Goal: Transaction & Acquisition: Purchase product/service

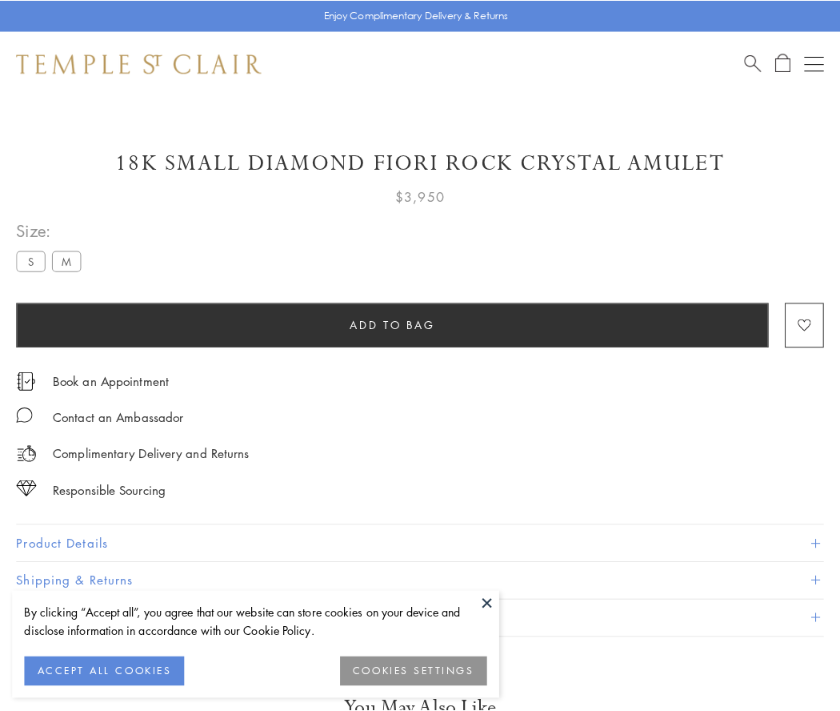
scroll to position [21, 0]
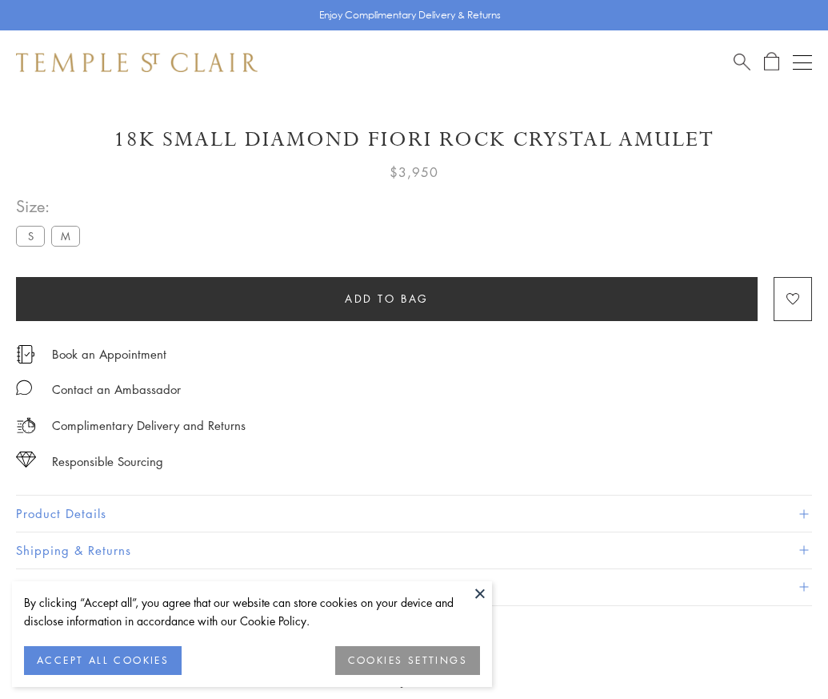
click at [387, 298] on span "Add to bag" at bounding box center [387, 299] width 84 height 18
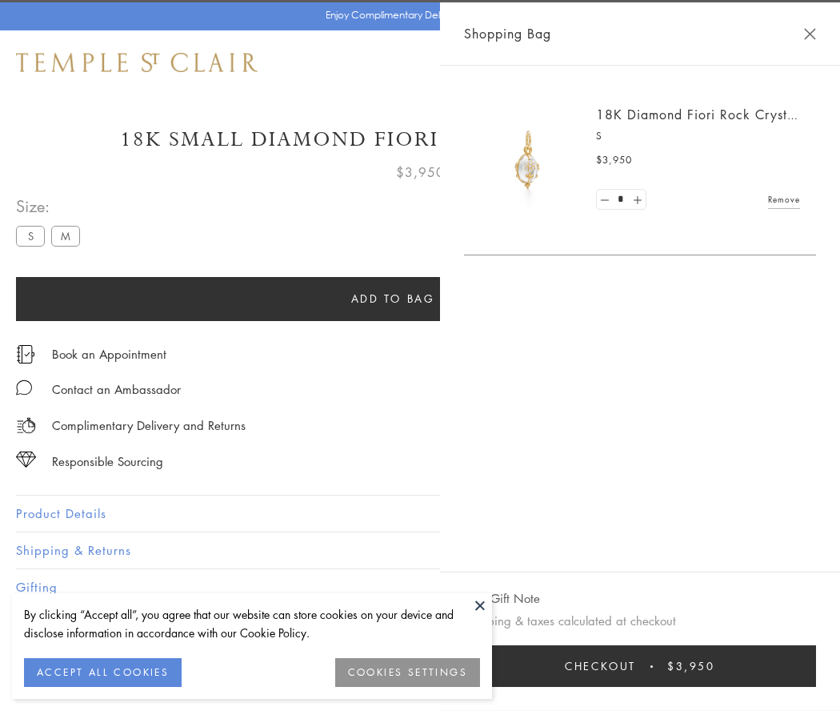
click at [816, 666] on button "Checkout $3,950" at bounding box center [640, 666] width 352 height 42
